Goal: Information Seeking & Learning: Learn about a topic

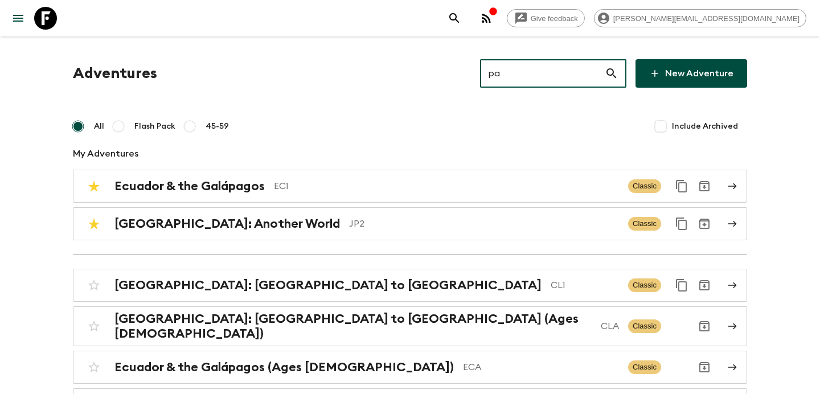
type input "pa1"
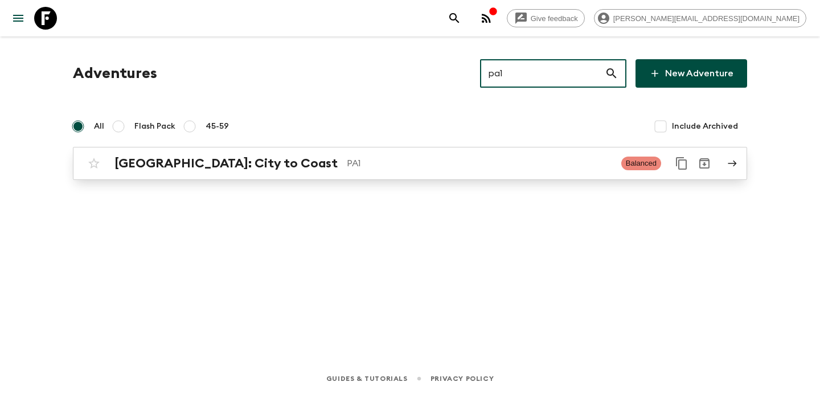
click at [234, 162] on h2 "[GEOGRAPHIC_DATA]: City to Coast" at bounding box center [226, 163] width 223 height 15
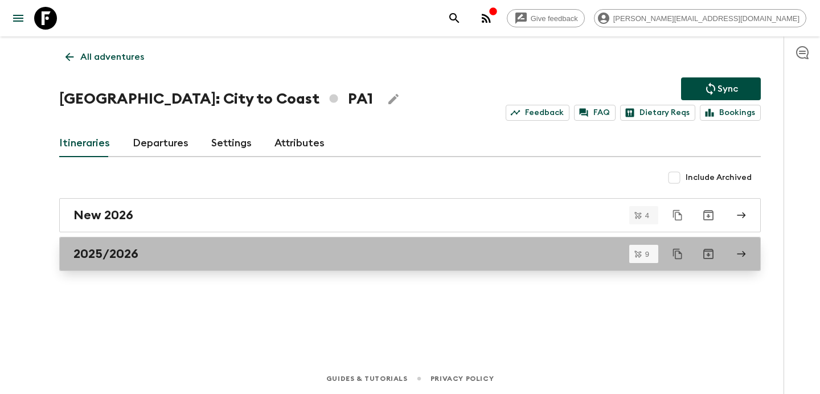
click at [216, 250] on div "2025/2026" at bounding box center [399, 254] width 652 height 15
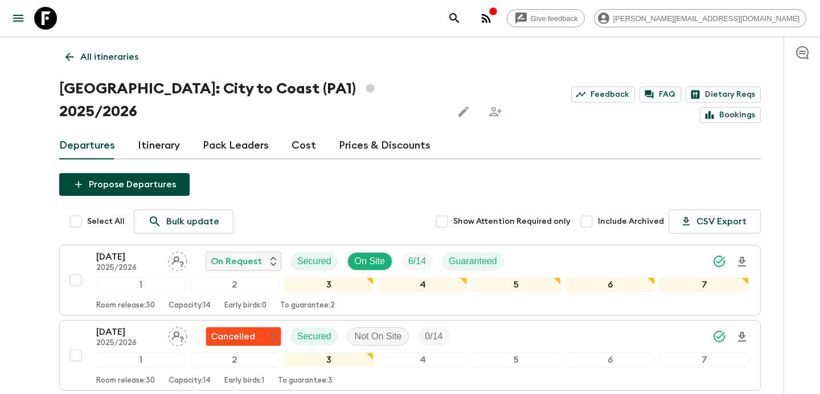
click at [293, 132] on link "Cost" at bounding box center [304, 145] width 24 height 27
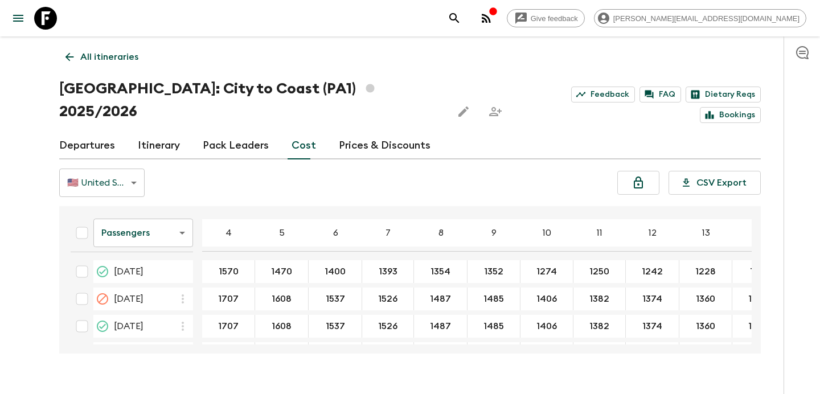
scroll to position [166, 0]
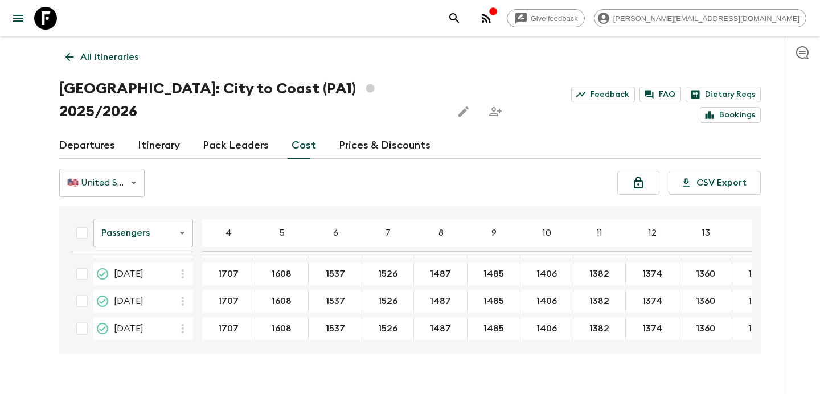
click at [126, 61] on p "All itineraries" at bounding box center [109, 57] width 58 height 14
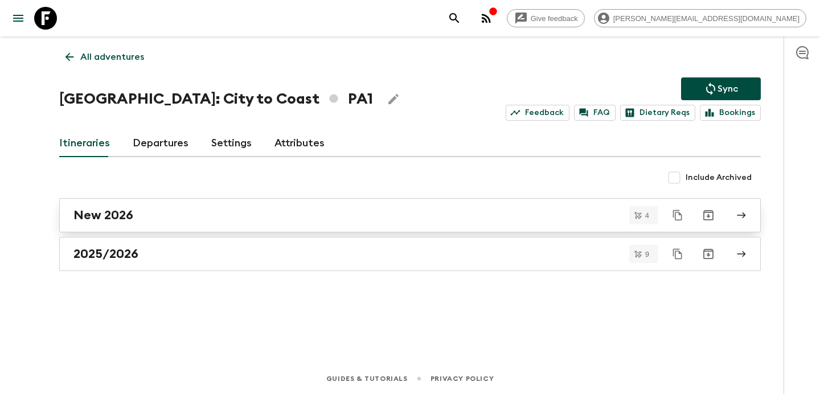
click at [227, 212] on div "New 2026" at bounding box center [399, 215] width 652 height 15
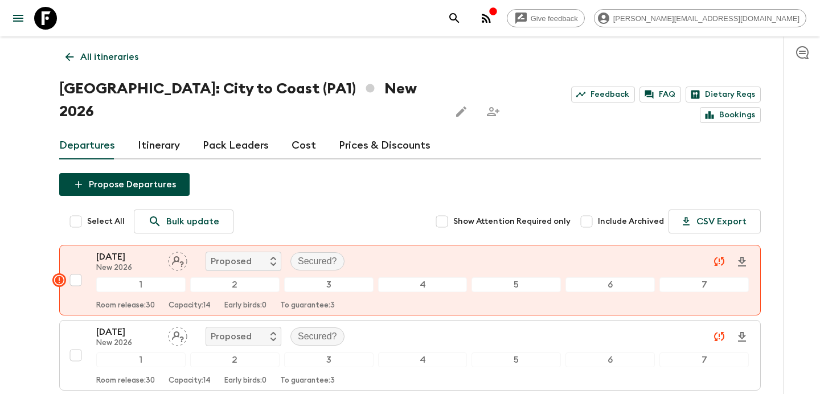
click at [308, 132] on link "Cost" at bounding box center [304, 145] width 24 height 27
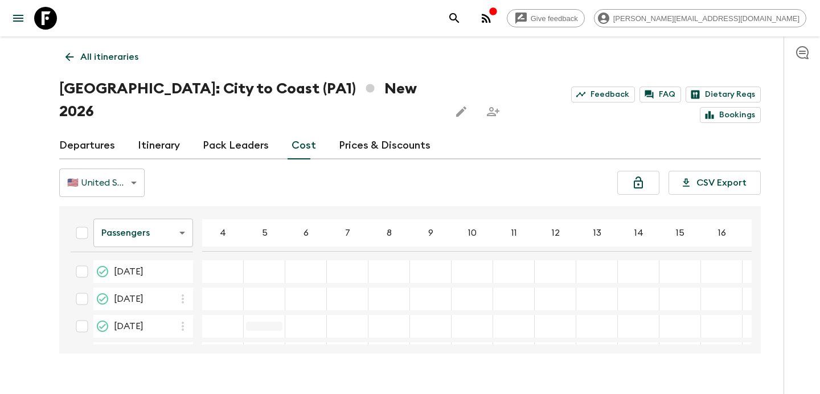
scroll to position [30, 0]
click at [498, 18] on div "button" at bounding box center [493, 12] width 9 height 11
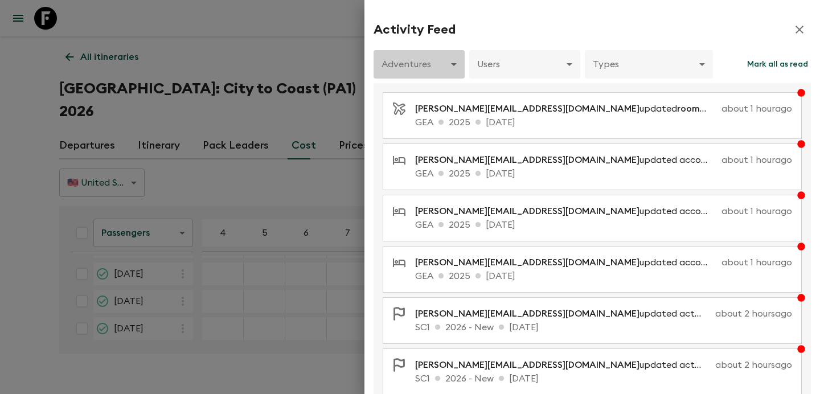
click at [442, 68] on body "Give feedback [PERSON_NAME][EMAIL_ADDRESS][DOMAIN_NAME] All itineraries [GEOGRA…" at bounding box center [410, 208] width 820 height 416
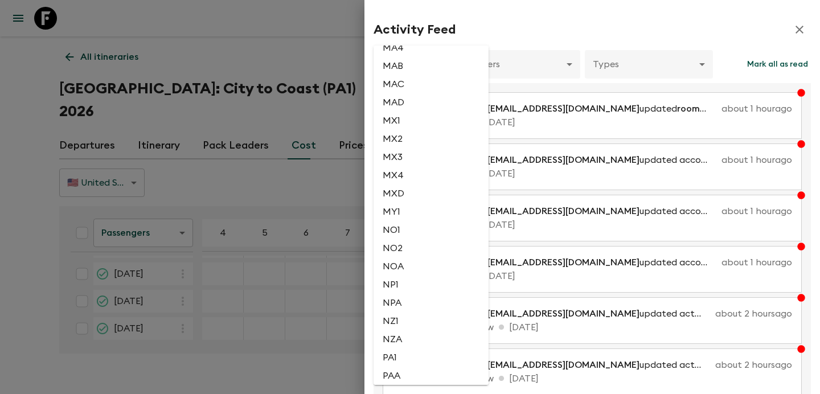
scroll to position [2157, 0]
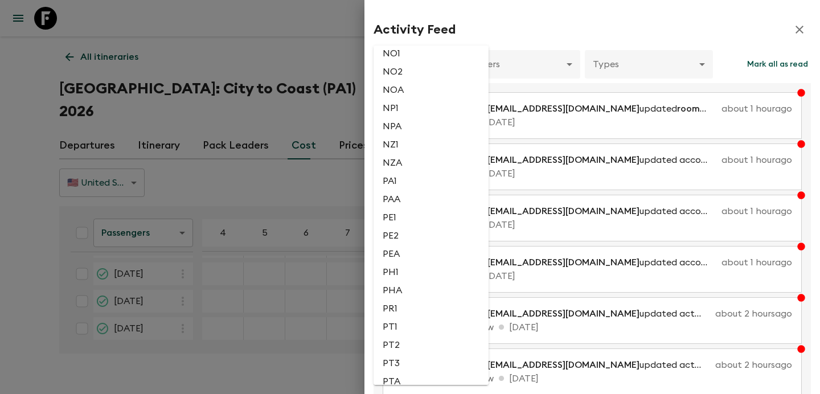
click at [408, 190] on li "PA1" at bounding box center [431, 181] width 115 height 18
type input "0c9c91fd-478a-416c-a92d-ea9615f3f05f"
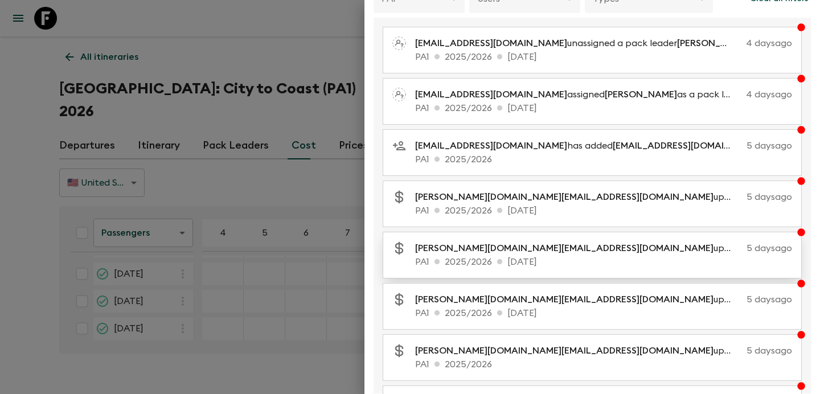
scroll to position [66, 0]
click at [128, 138] on div at bounding box center [410, 197] width 820 height 394
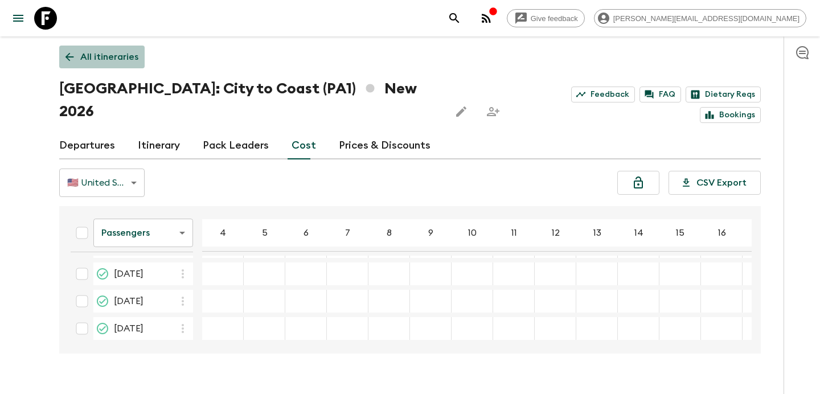
click at [117, 48] on link "All itineraries" at bounding box center [101, 57] width 85 height 23
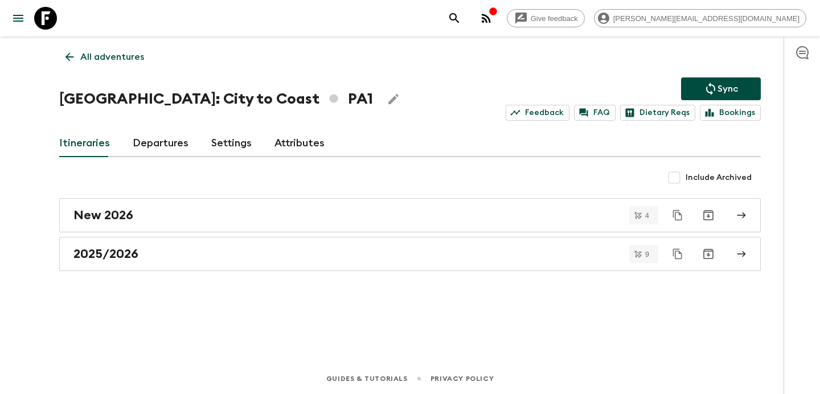
click at [117, 48] on link "All adventures" at bounding box center [104, 57] width 91 height 23
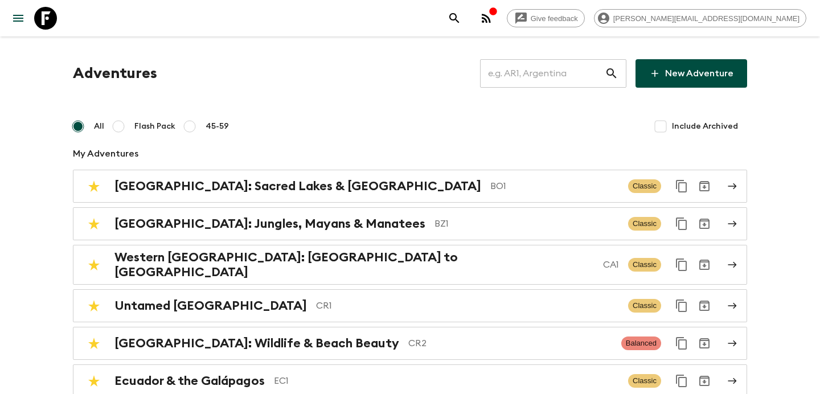
click at [580, 79] on input "text" at bounding box center [542, 74] width 125 height 32
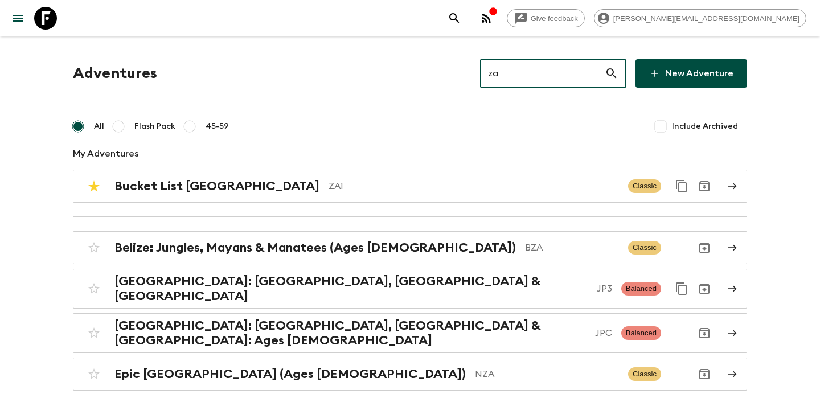
type input "za2"
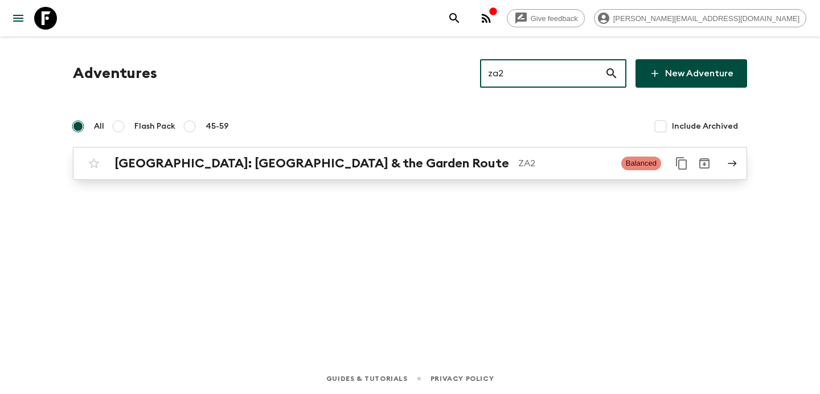
click at [518, 157] on p "ZA2" at bounding box center [565, 164] width 94 height 14
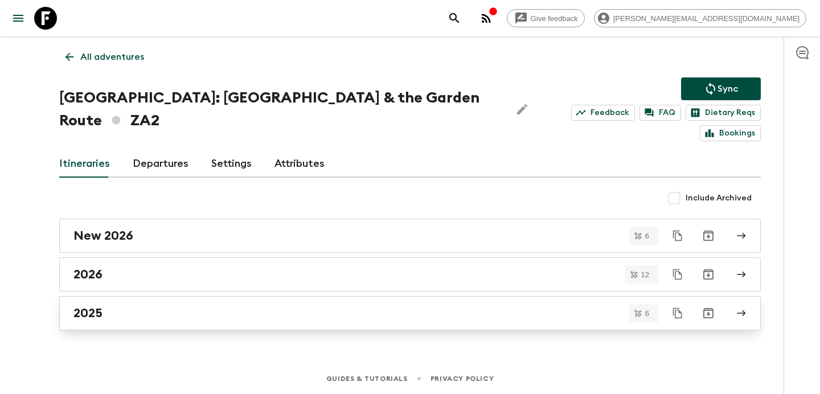
click at [423, 306] on div "2025" at bounding box center [399, 313] width 652 height 15
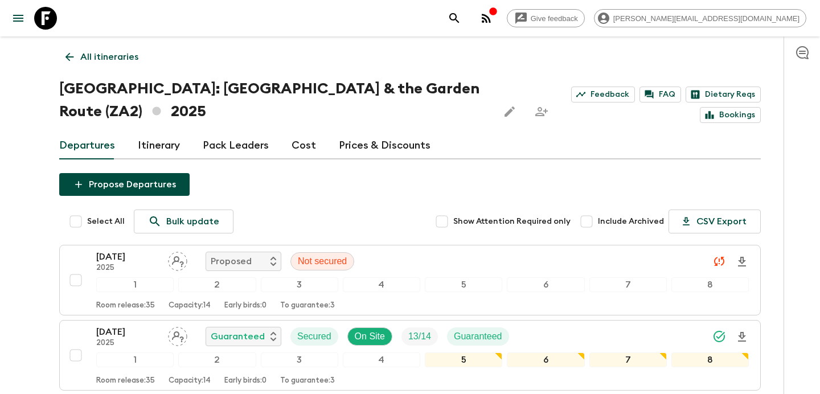
click at [309, 149] on link "Cost" at bounding box center [304, 145] width 24 height 27
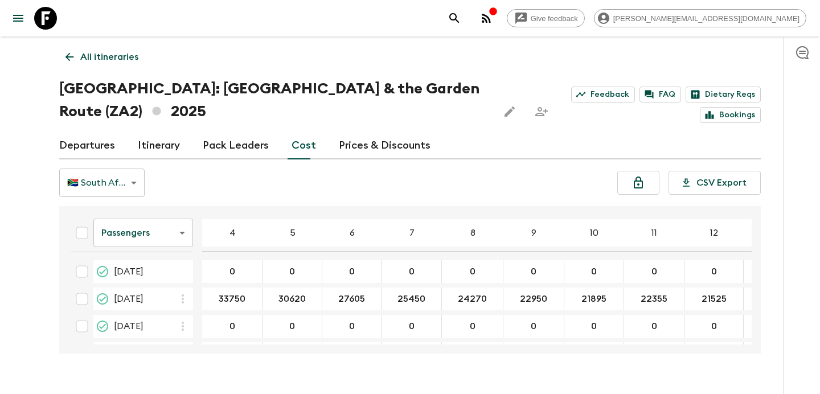
click at [127, 68] on link "All itineraries" at bounding box center [101, 57] width 85 height 23
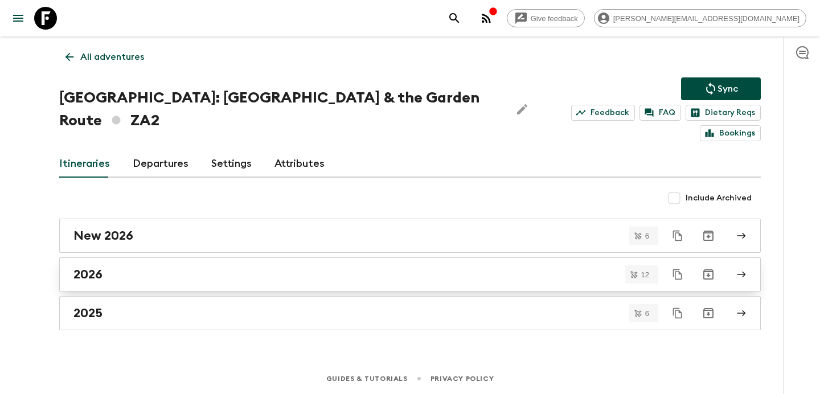
click at [231, 267] on div "2026" at bounding box center [399, 274] width 652 height 15
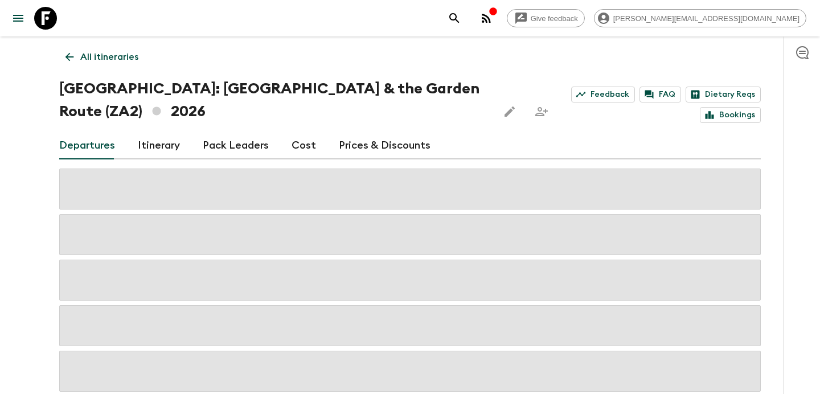
click at [311, 145] on div "Departures Itinerary Pack Leaders Cost Prices & Discounts" at bounding box center [410, 145] width 702 height 27
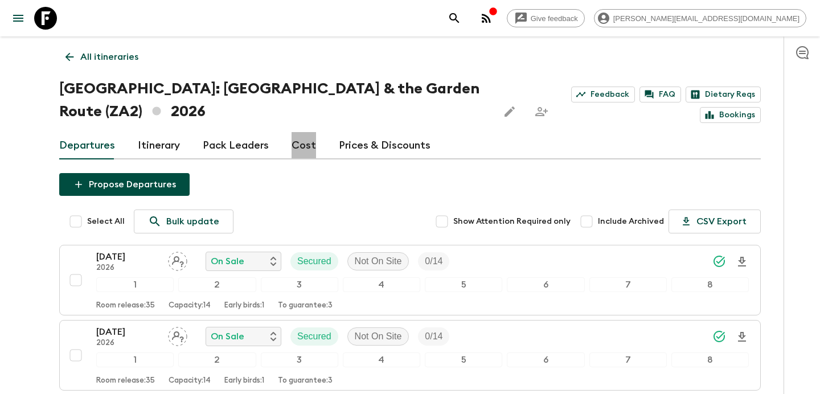
click at [304, 146] on link "Cost" at bounding box center [304, 145] width 24 height 27
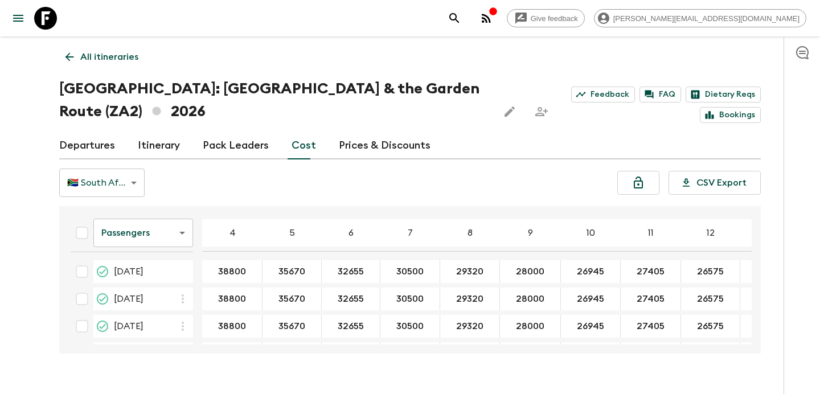
click at [132, 58] on p "All itineraries" at bounding box center [109, 57] width 58 height 14
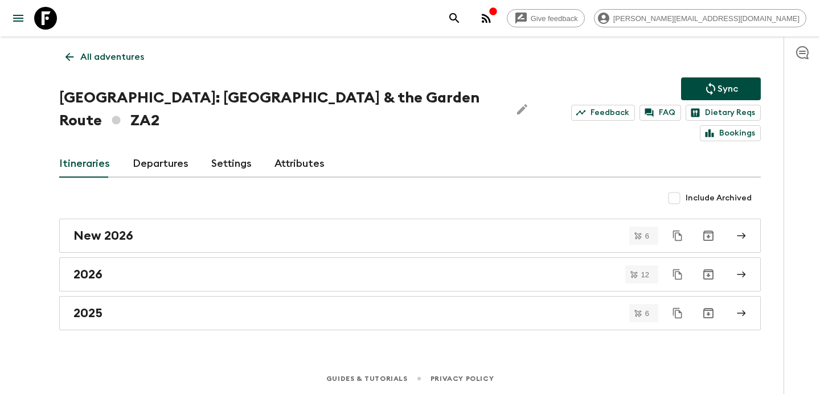
click at [132, 58] on p "All adventures" at bounding box center [112, 57] width 64 height 14
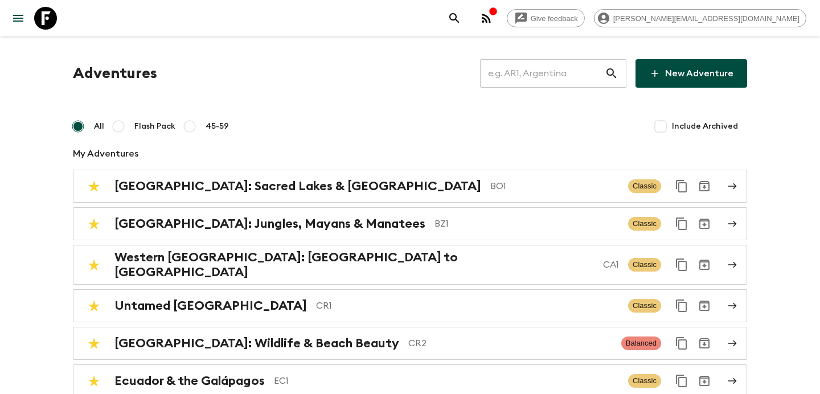
click at [503, 76] on input "text" at bounding box center [542, 74] width 125 height 32
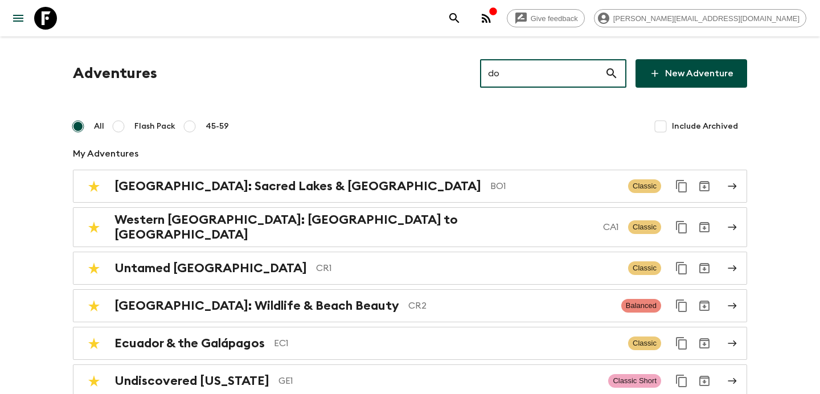
type input "do1"
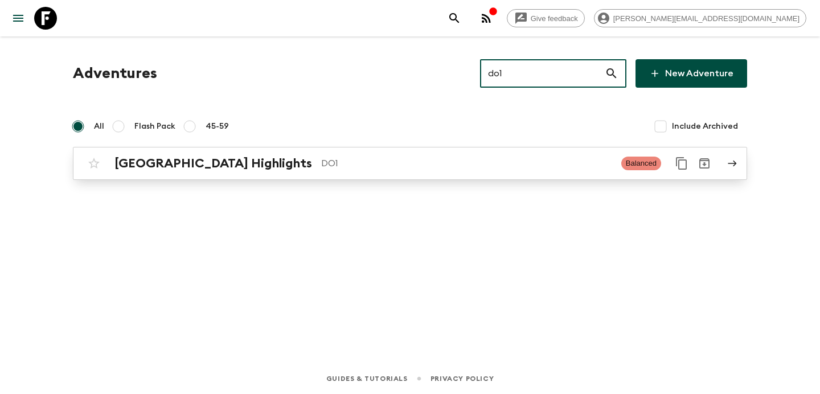
click at [370, 152] on div "[GEOGRAPHIC_DATA] Highlights DO1 Balanced" at bounding box center [388, 163] width 611 height 23
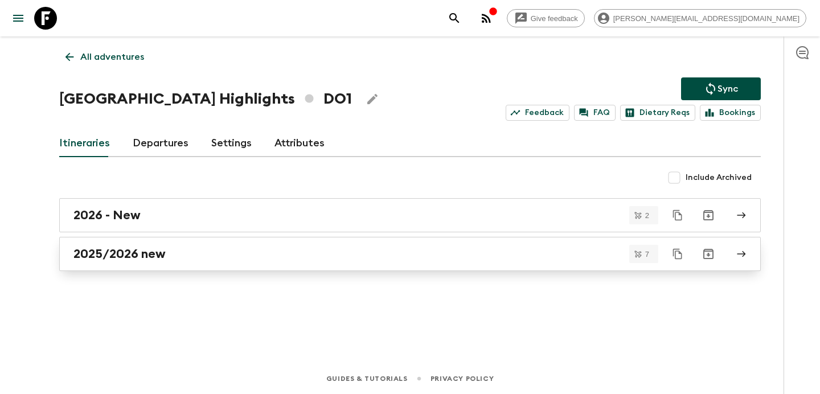
click at [279, 253] on div "2025/2026 new" at bounding box center [399, 254] width 652 height 15
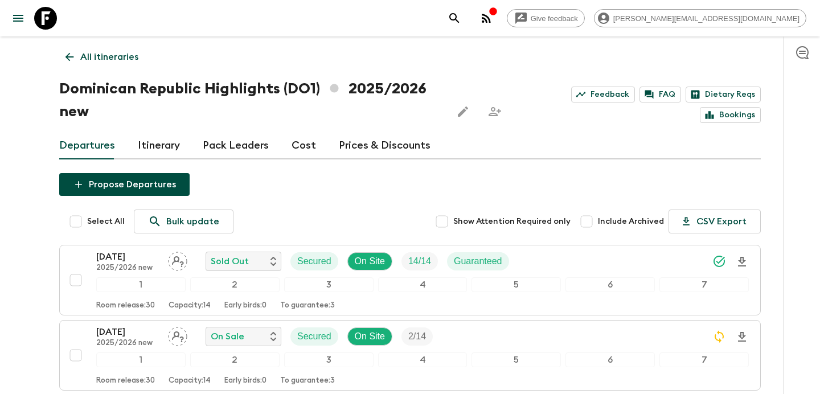
click at [302, 144] on link "Cost" at bounding box center [304, 145] width 24 height 27
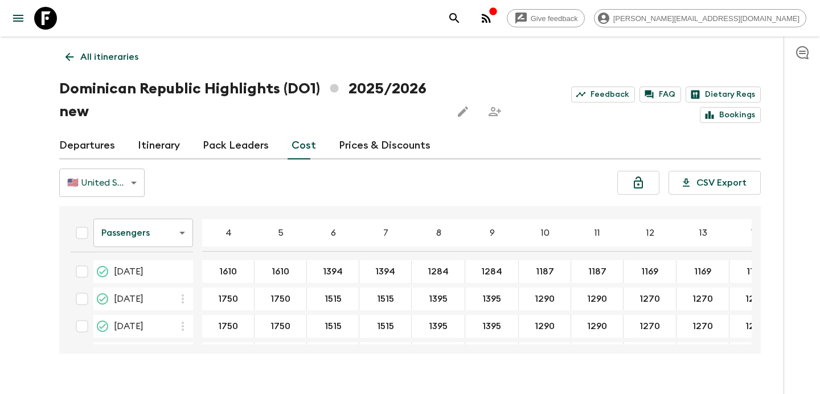
click at [81, 144] on link "Departures" at bounding box center [87, 145] width 56 height 27
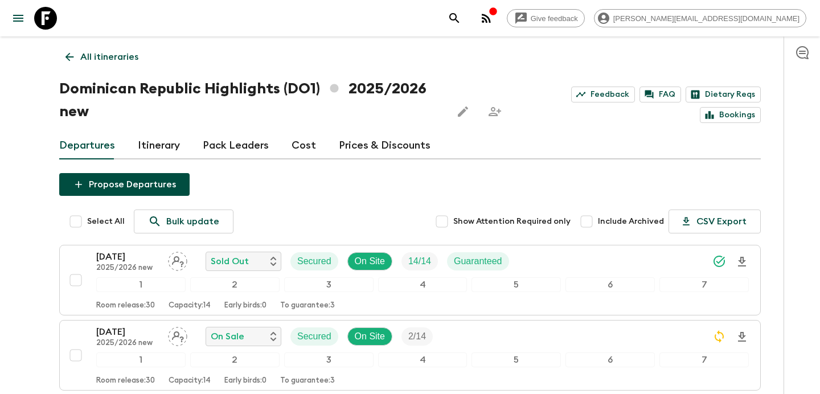
click at [100, 58] on p "All itineraries" at bounding box center [109, 57] width 58 height 14
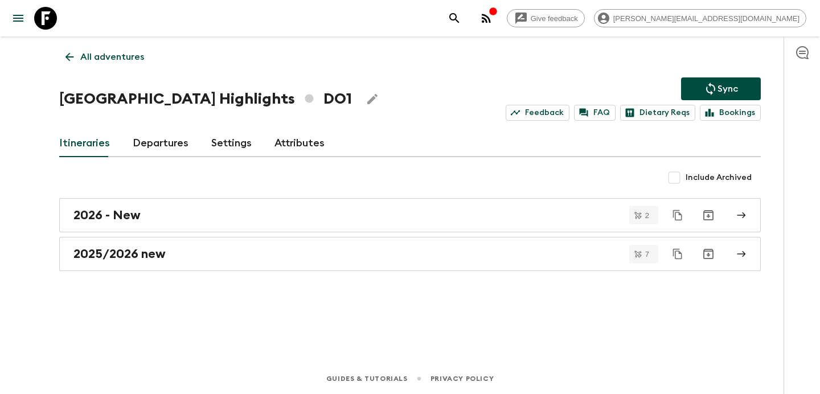
click at [67, 53] on icon at bounding box center [69, 57] width 13 height 13
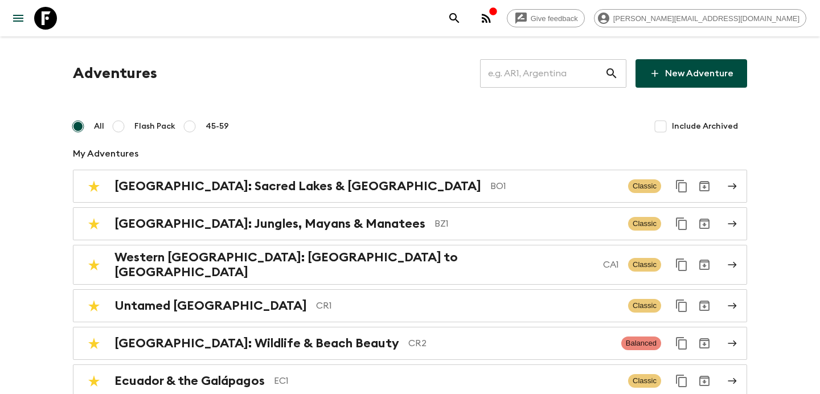
click at [505, 75] on input "text" at bounding box center [542, 74] width 125 height 32
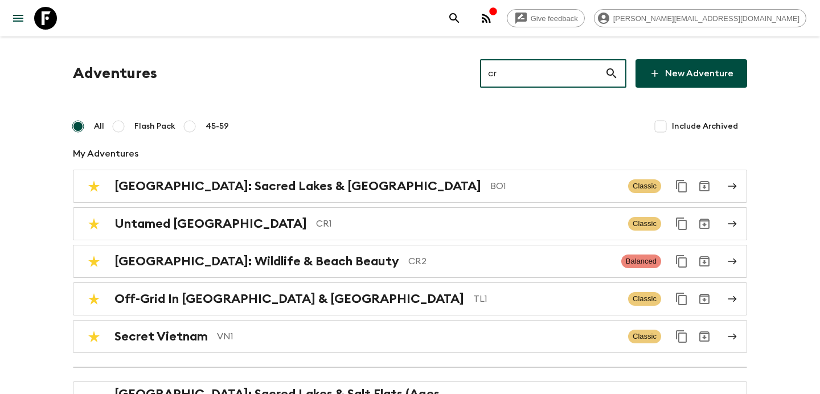
type input "cr1"
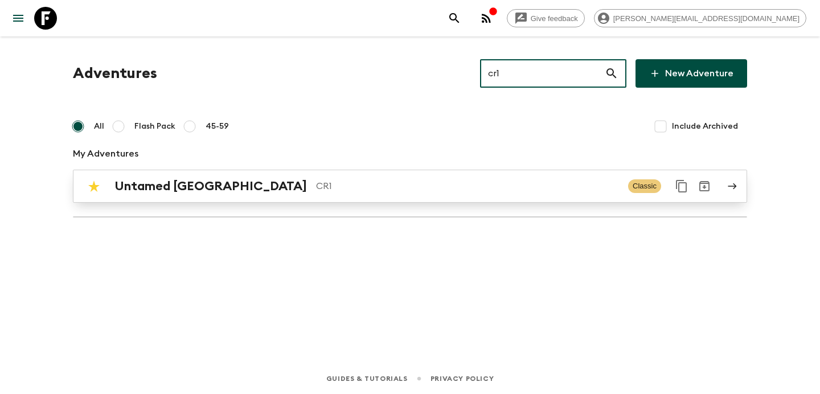
click at [362, 189] on p "CR1" at bounding box center [467, 186] width 303 height 14
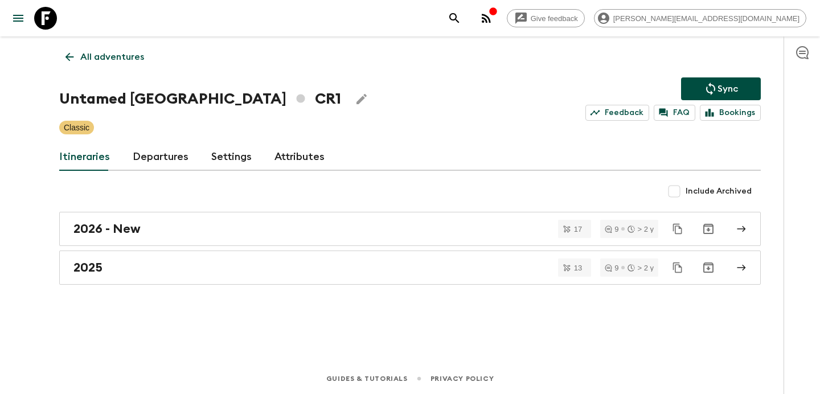
click at [111, 64] on link "All adventures" at bounding box center [104, 57] width 91 height 23
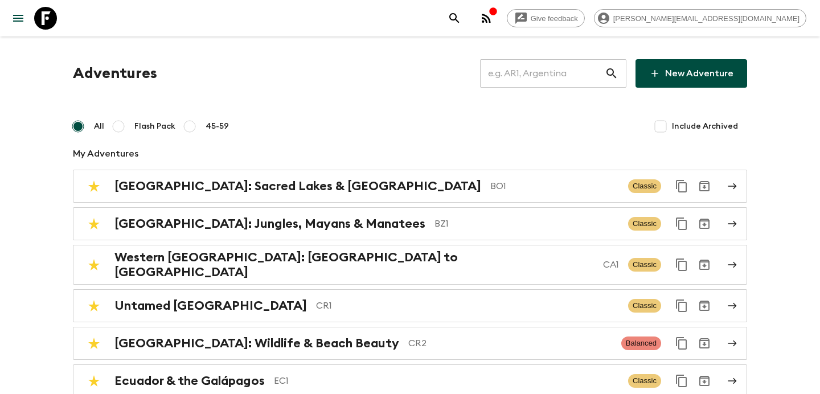
click at [541, 72] on input "text" at bounding box center [542, 74] width 125 height 32
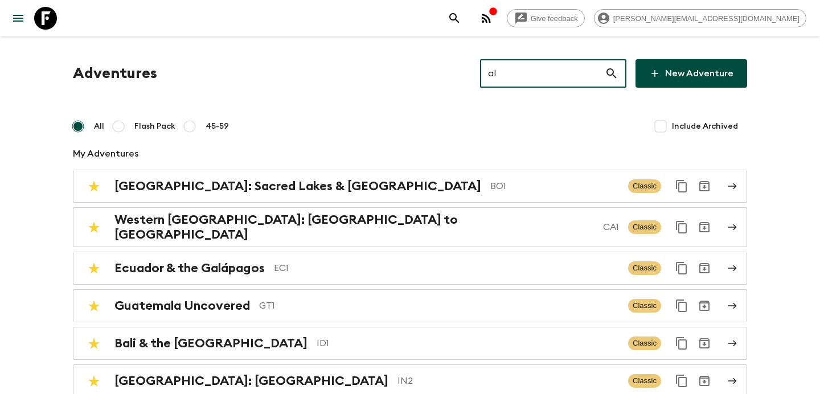
type input "al2"
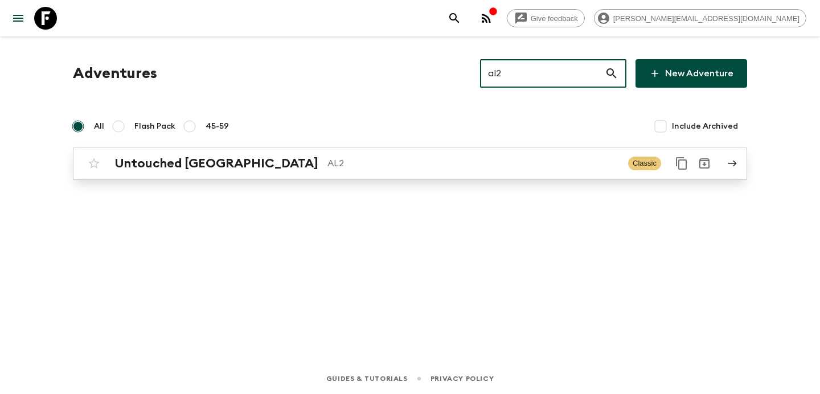
click at [526, 165] on p "AL2" at bounding box center [474, 164] width 292 height 14
